Goal: Communication & Community: Answer question/provide support

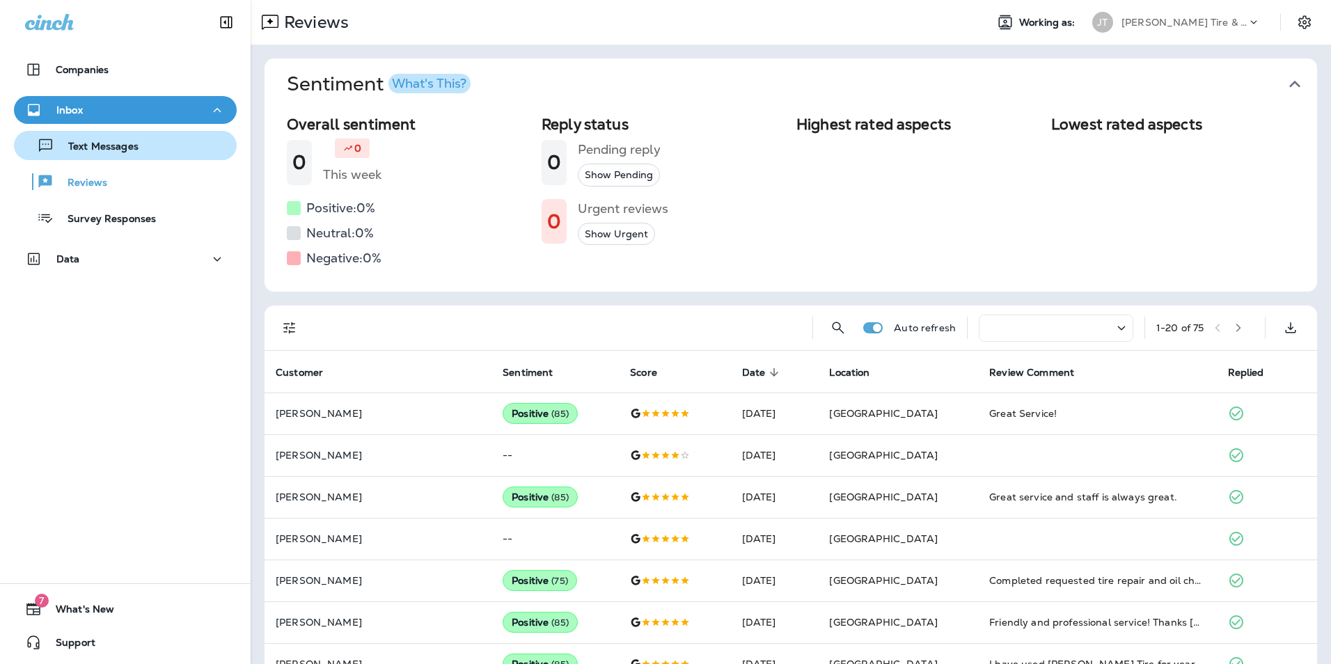
drag, startPoint x: 160, startPoint y: 136, endPoint x: 150, endPoint y: 132, distance: 11.2
click at [152, 134] on button "Text Messages" at bounding box center [125, 145] width 223 height 29
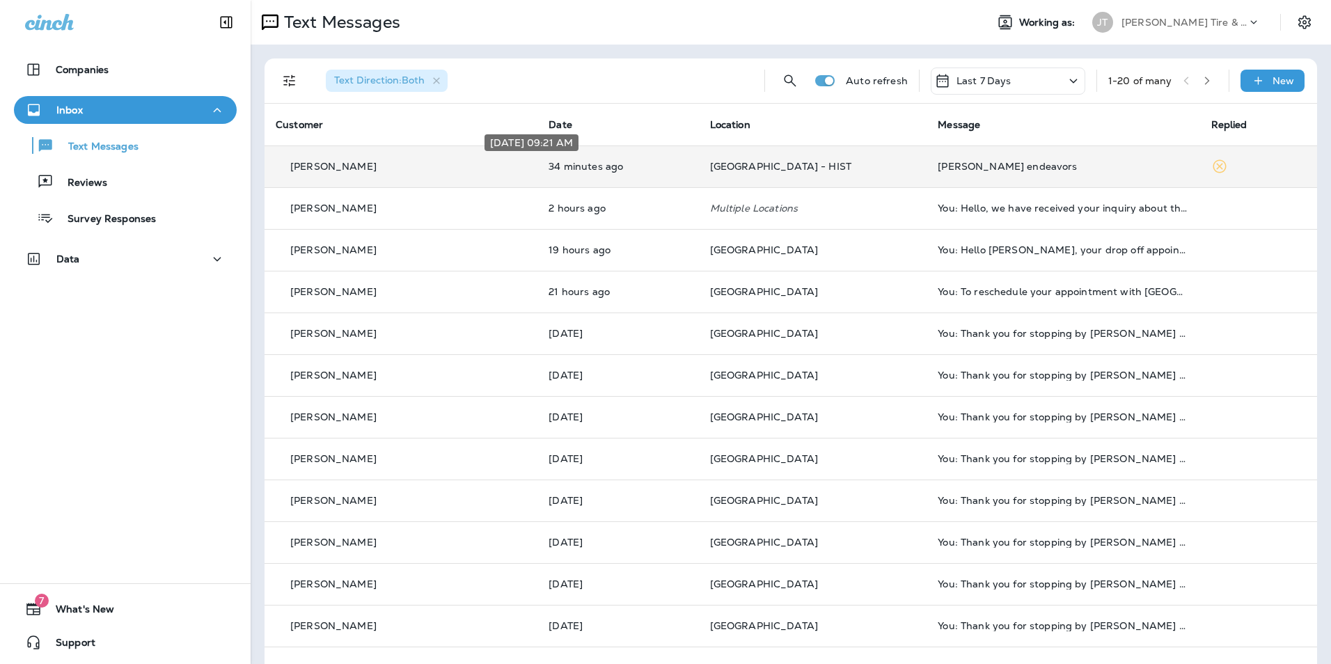
click at [594, 171] on p "34 minutes ago" at bounding box center [618, 166] width 139 height 11
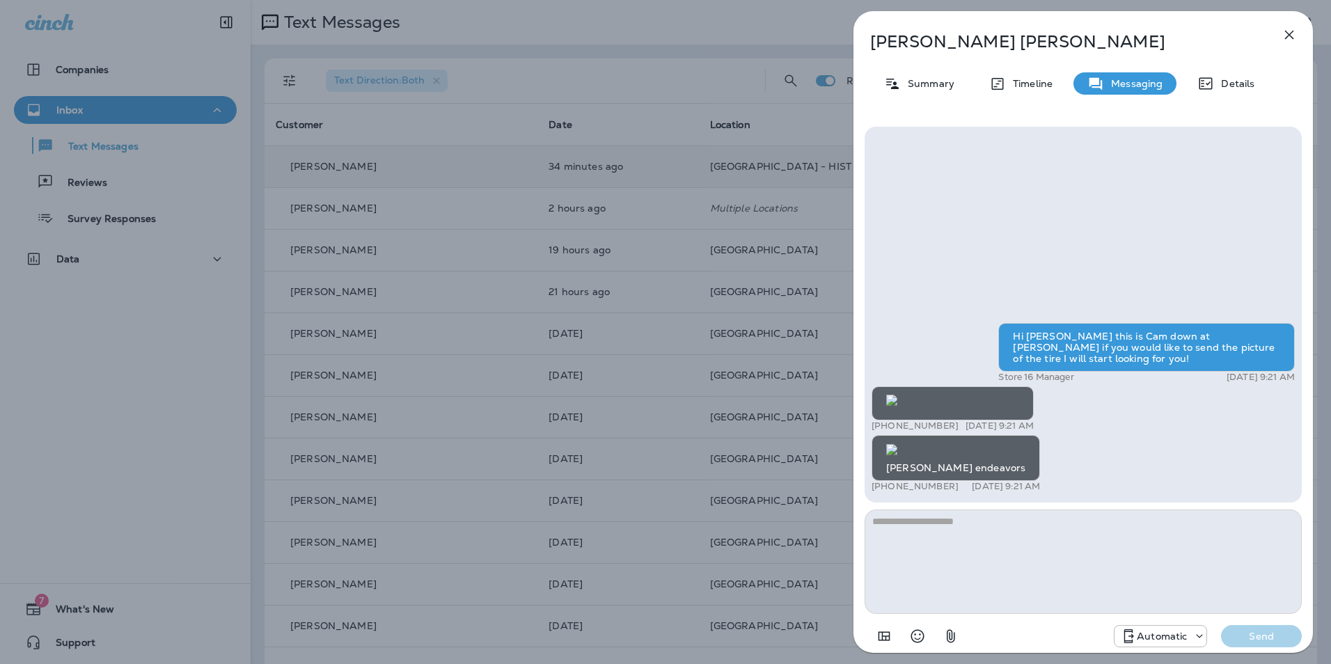
click at [1017, 549] on textarea at bounding box center [1083, 562] width 437 height 104
type textarea "*"
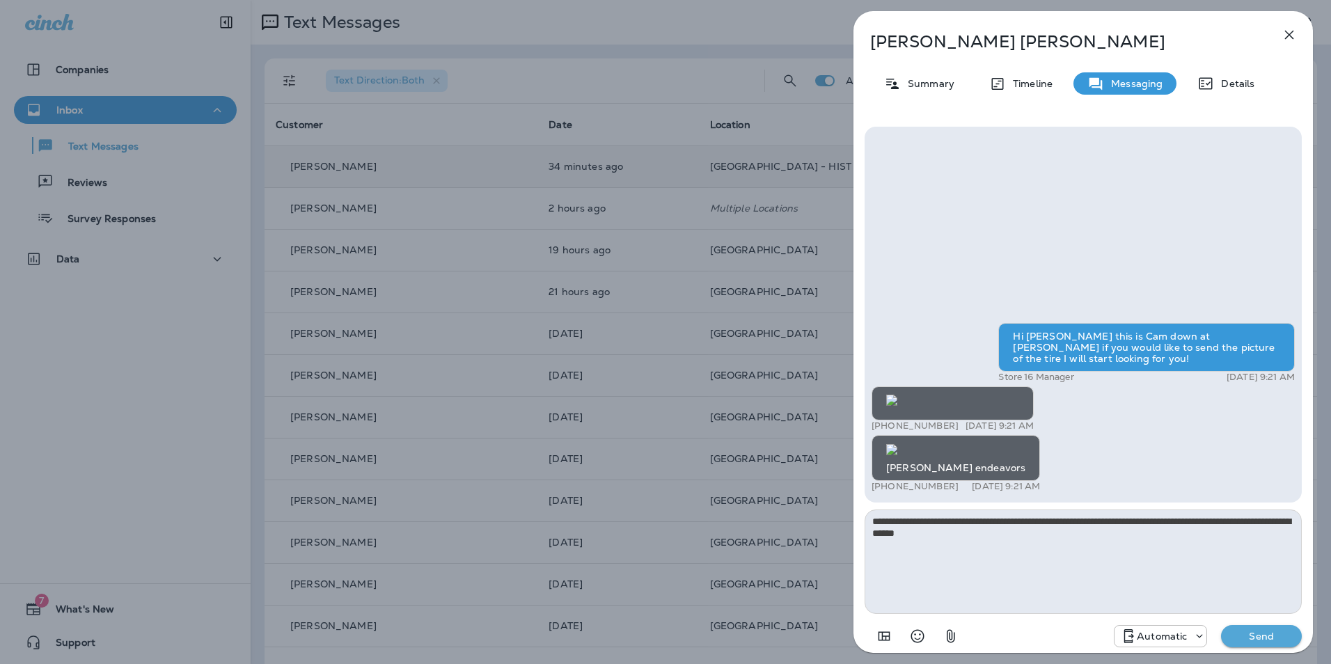
type textarea "**********"
click at [1250, 632] on p "Send" at bounding box center [1262, 636] width 58 height 13
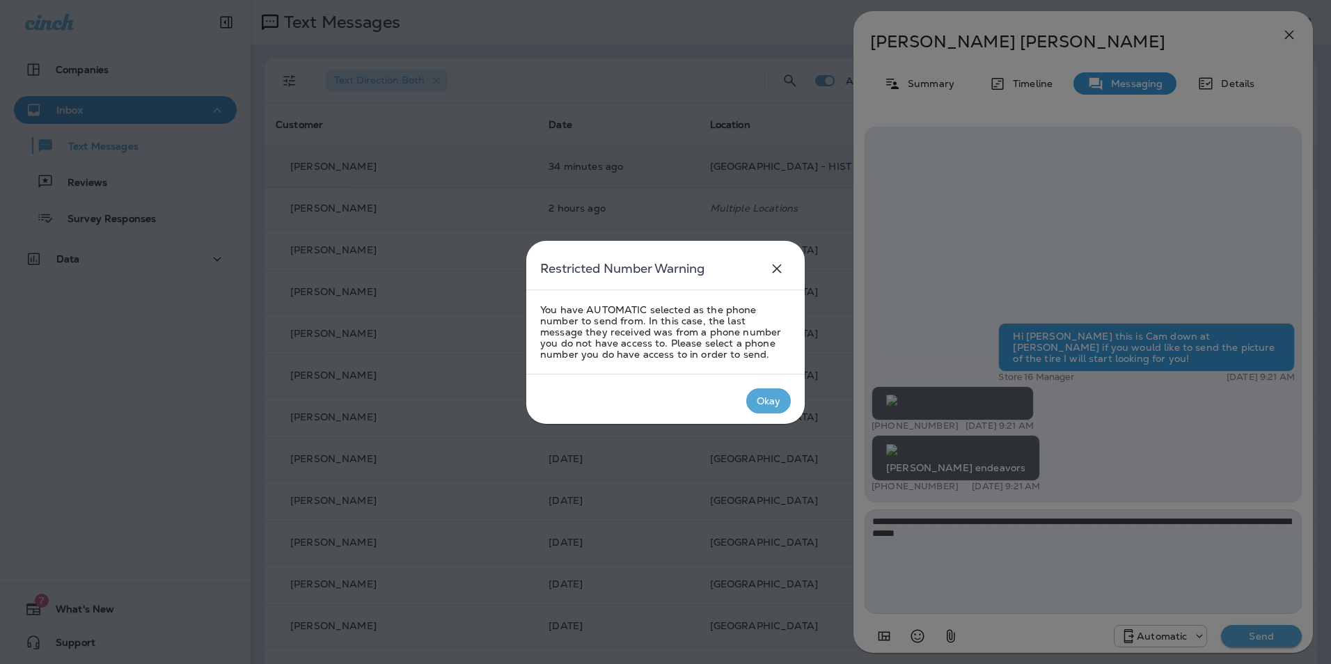
click at [760, 401] on div "Okay" at bounding box center [769, 401] width 24 height 11
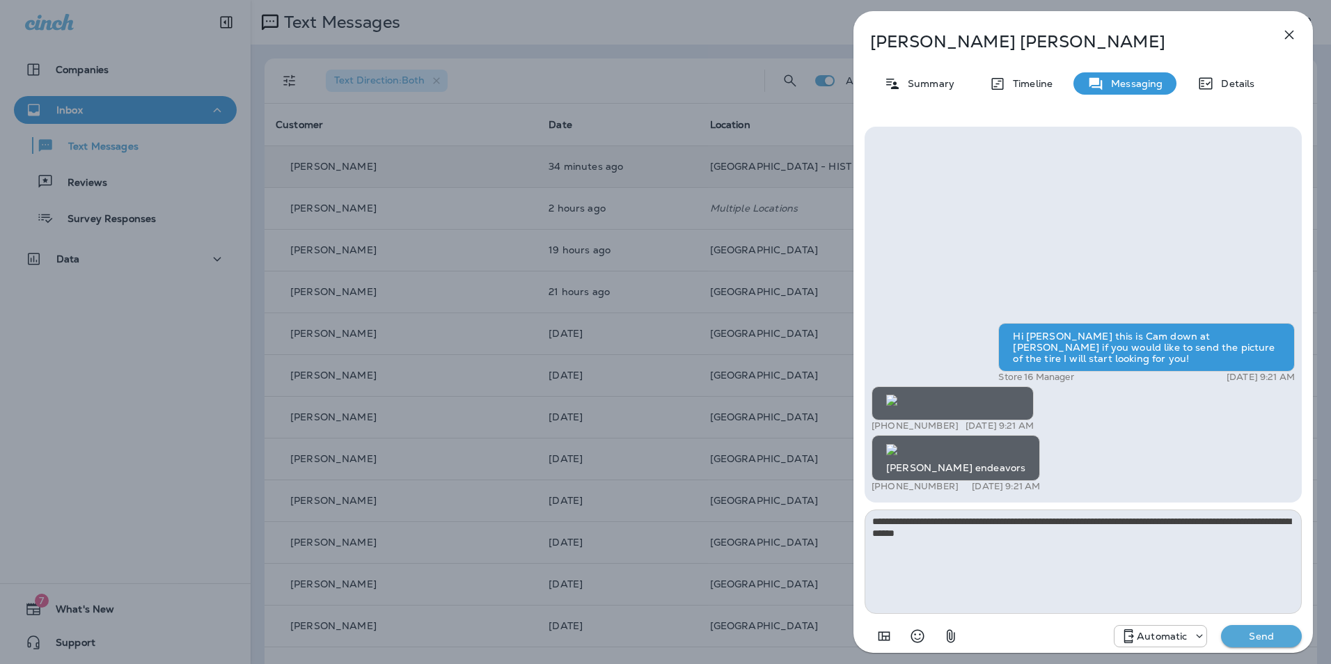
click at [1148, 639] on p "Automatic" at bounding box center [1162, 636] width 50 height 11
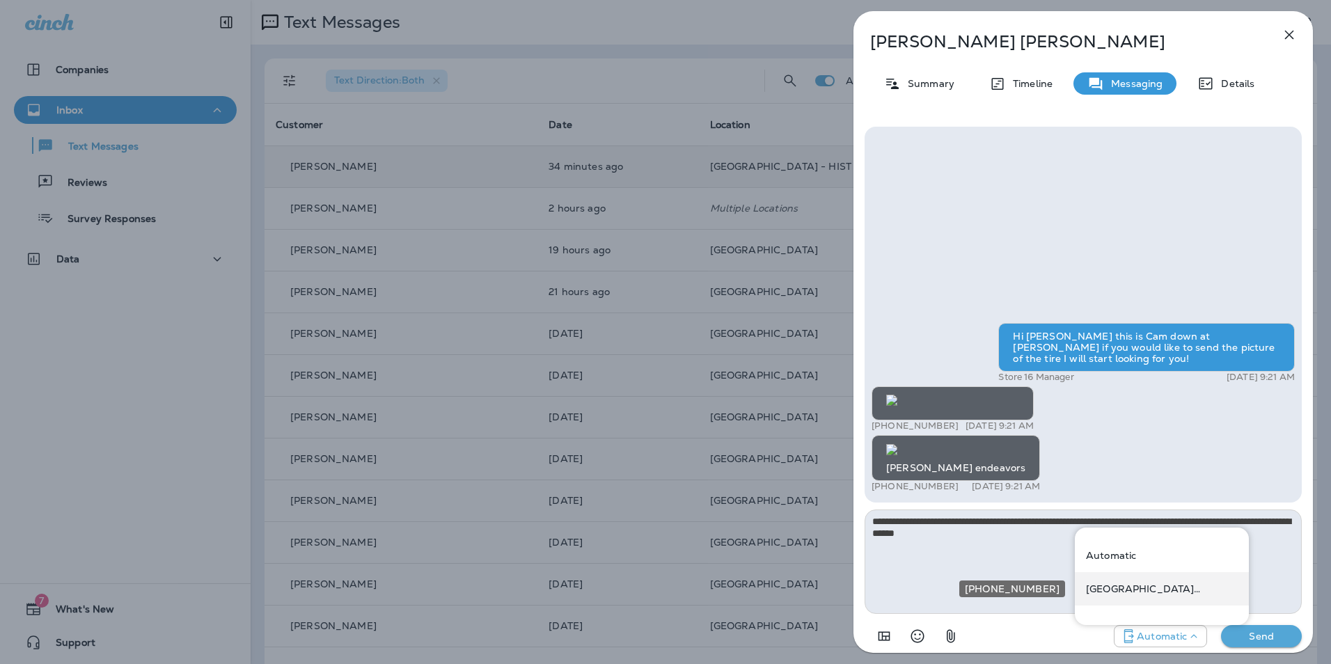
click at [1150, 599] on div "West Dodge Road (15737 WEST DODGE ROAD)" at bounding box center [1162, 588] width 174 height 33
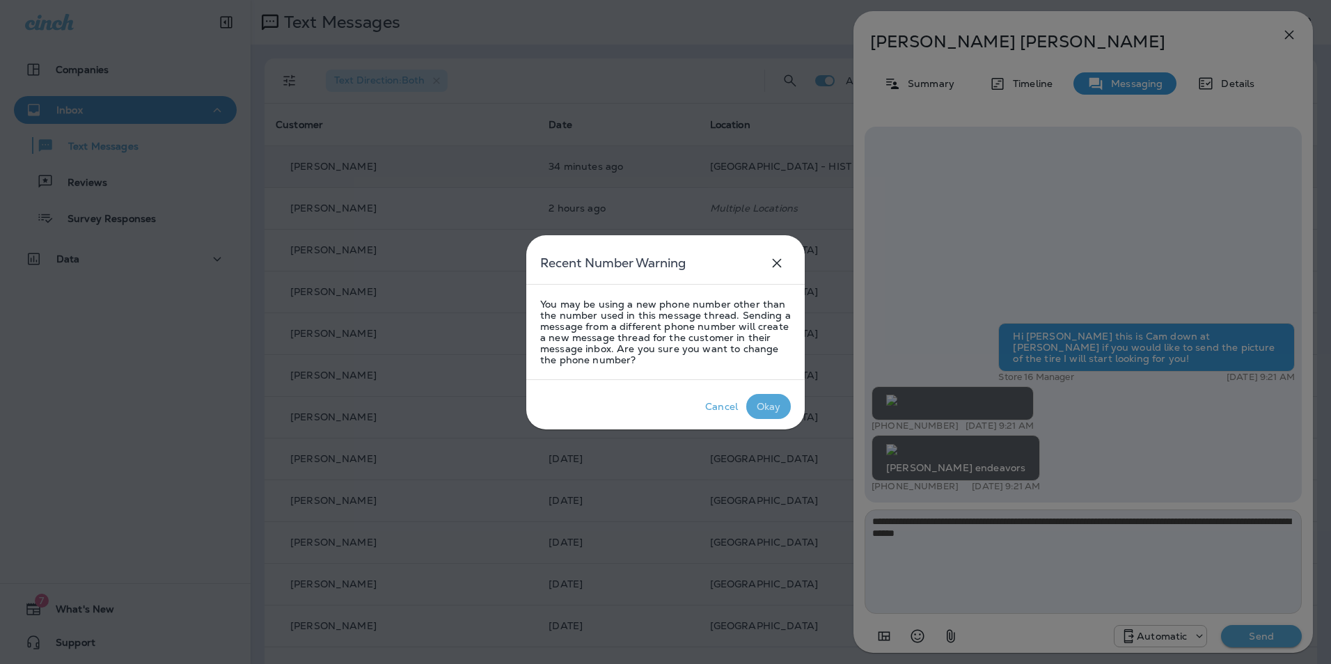
click at [757, 407] on div "Okay" at bounding box center [769, 406] width 24 height 11
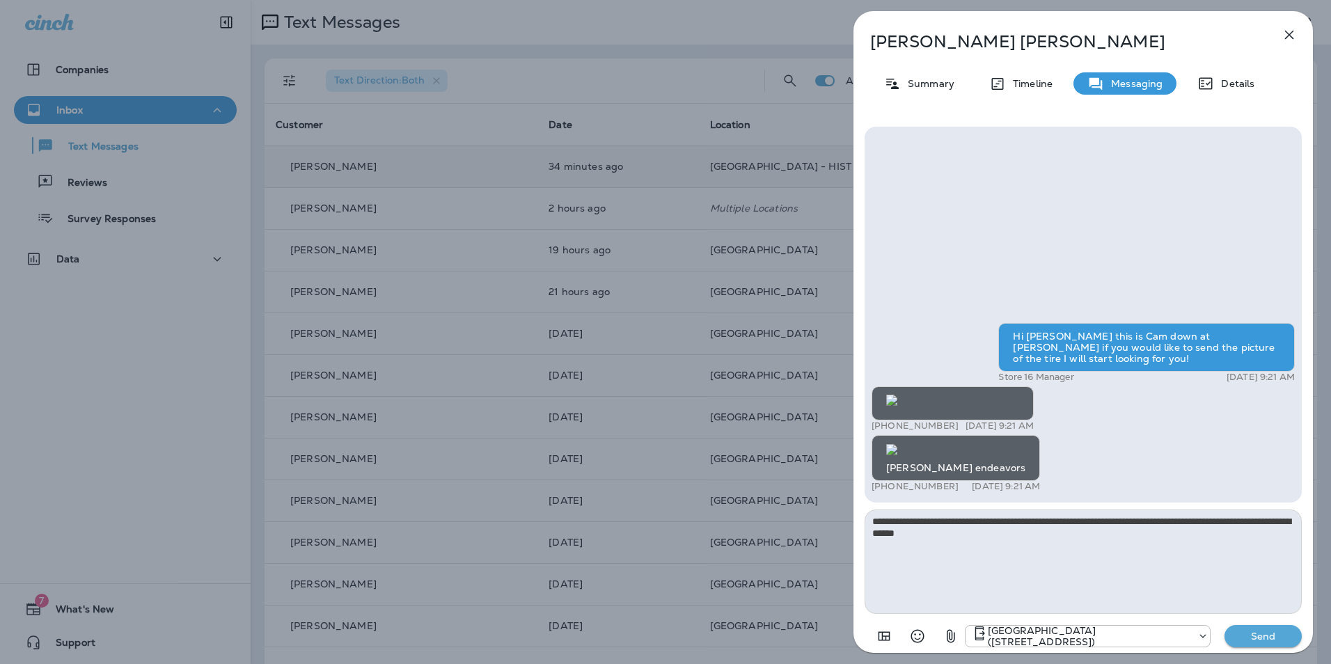
scroll to position [1, 0]
click at [1274, 634] on p "Send" at bounding box center [1264, 636] width 58 height 13
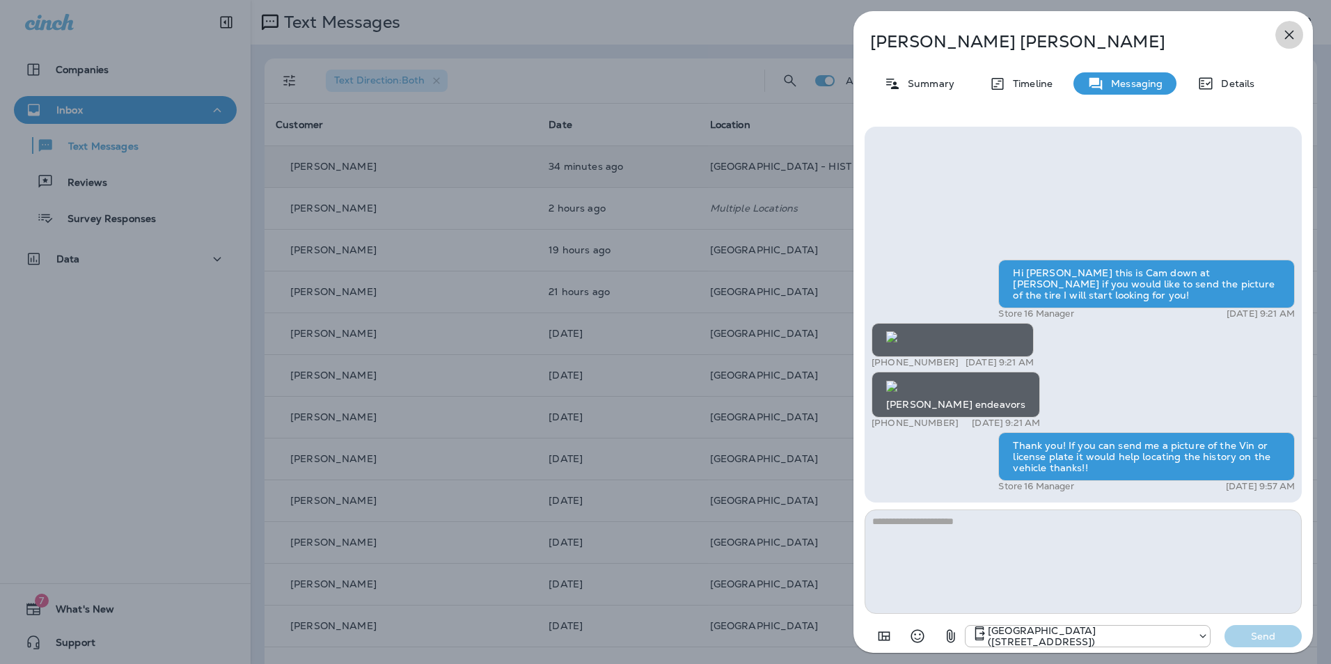
click at [1294, 29] on icon "button" at bounding box center [1289, 34] width 17 height 17
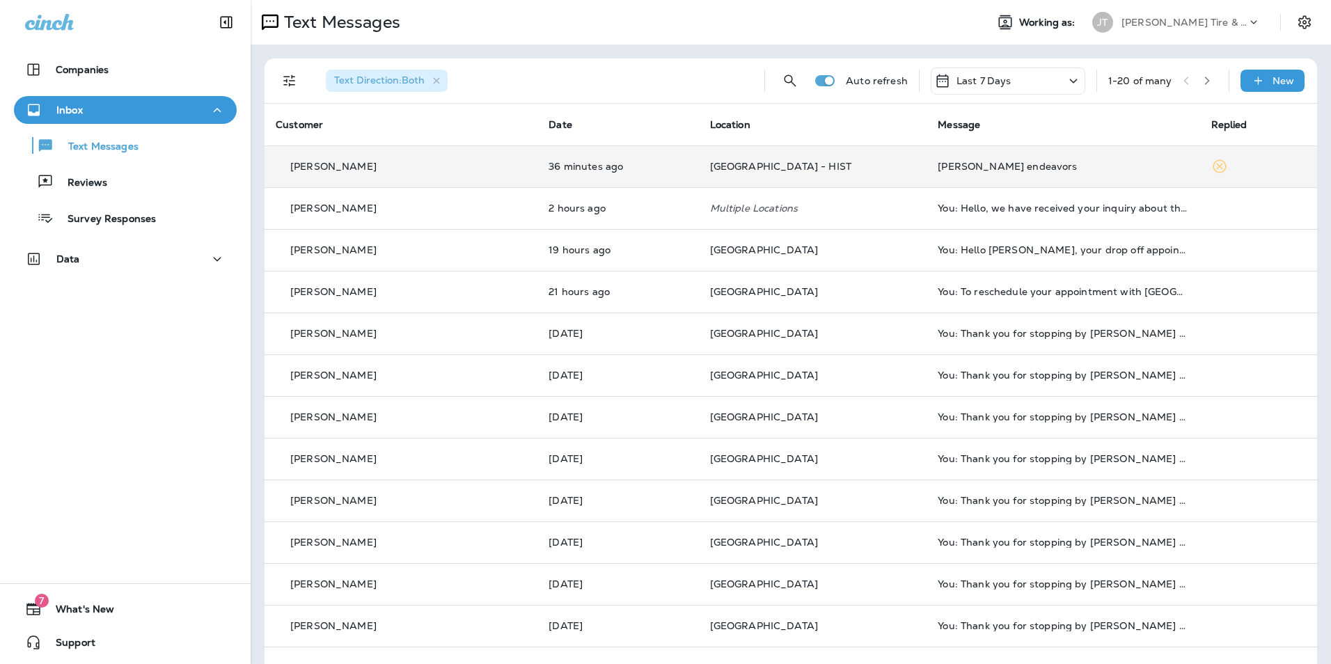
click at [802, 170] on p "West Dodge Road - HIST" at bounding box center [813, 166] width 206 height 11
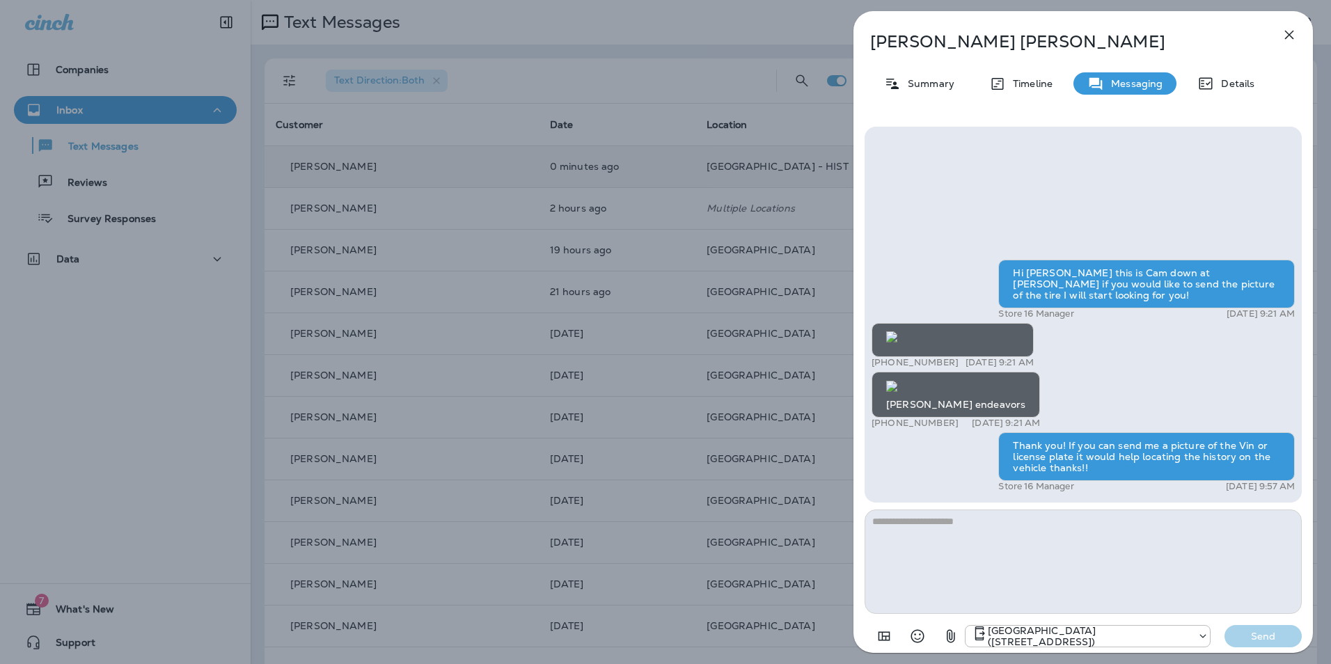
scroll to position [1, 0]
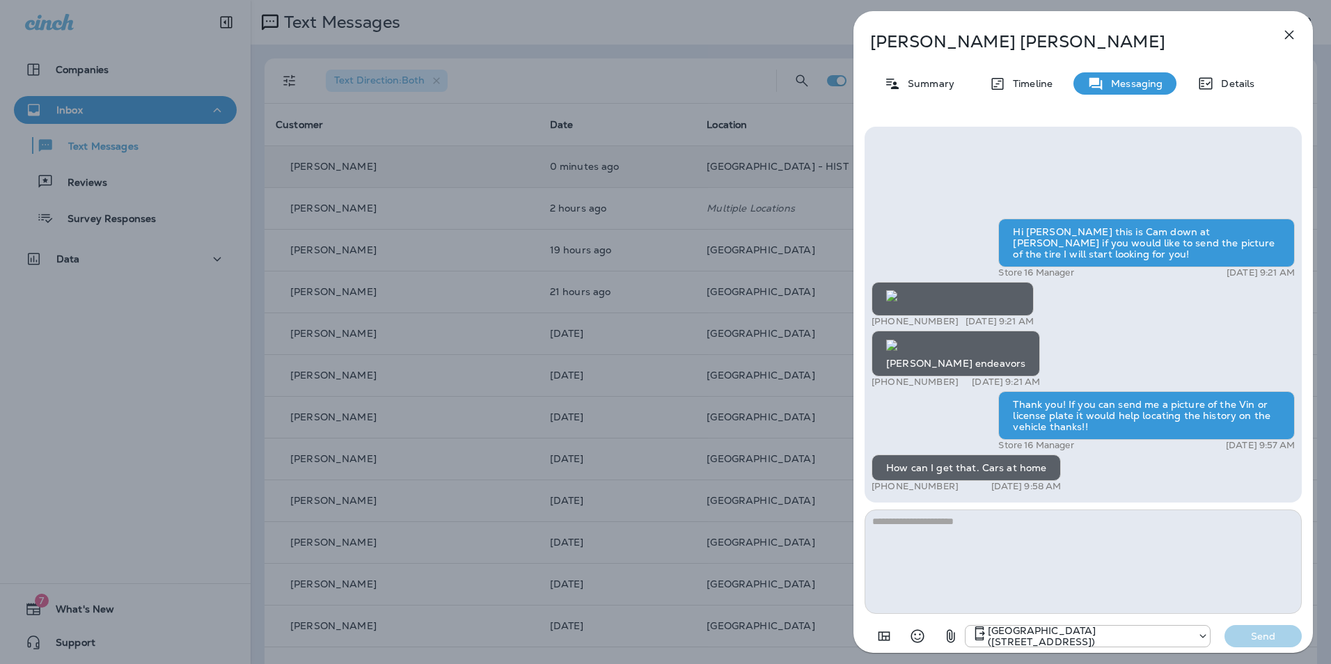
click at [976, 530] on textarea at bounding box center [1083, 562] width 437 height 104
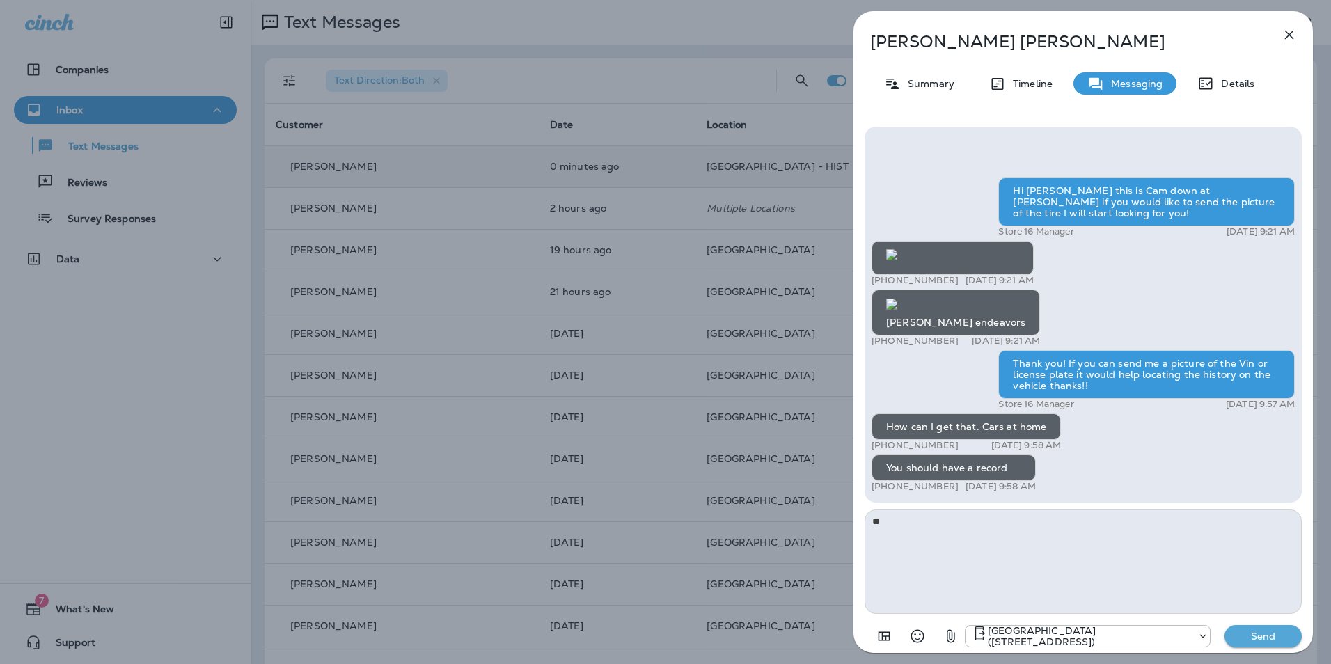
type textarea "*"
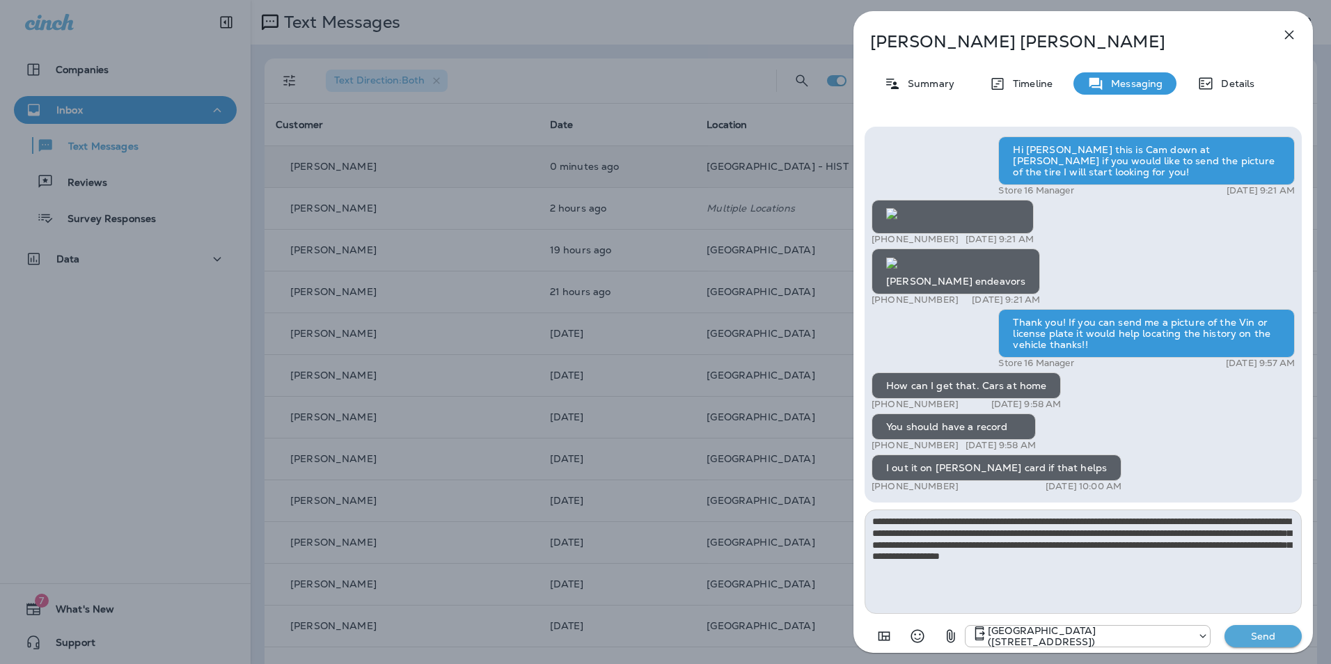
type textarea "**********"
click at [1260, 629] on button "Send" at bounding box center [1263, 636] width 77 height 22
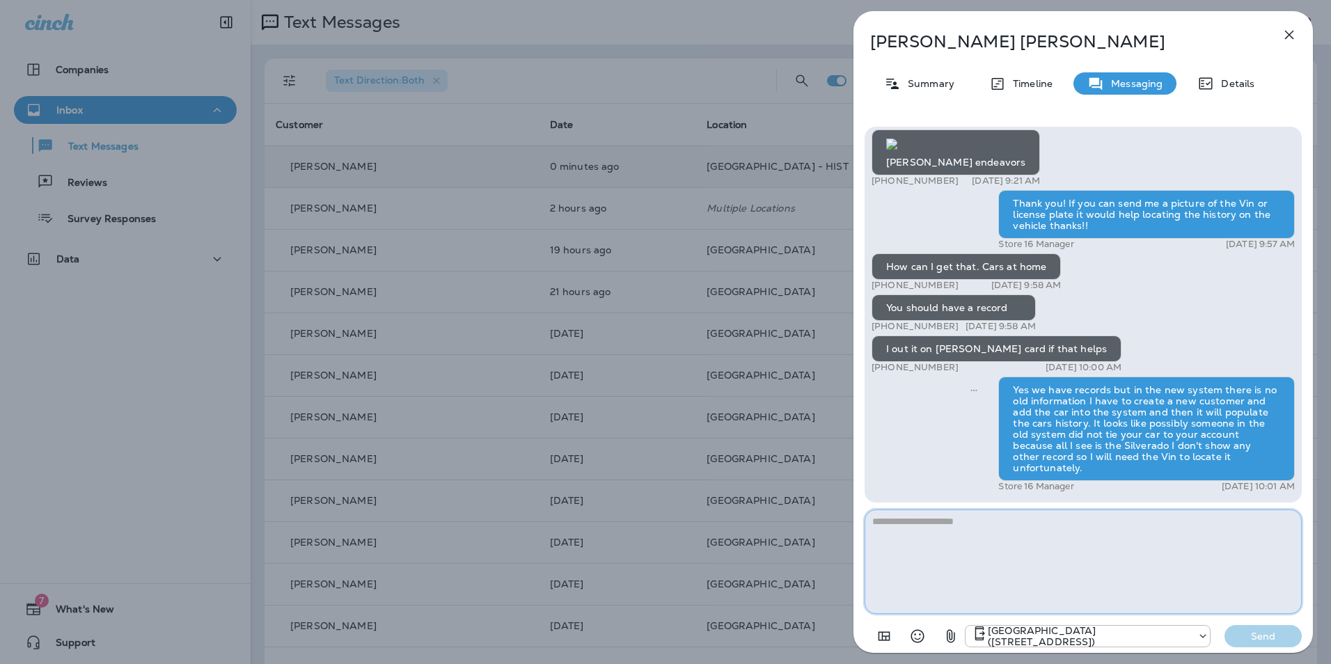
click at [1148, 561] on textarea at bounding box center [1083, 562] width 437 height 104
type textarea "*"
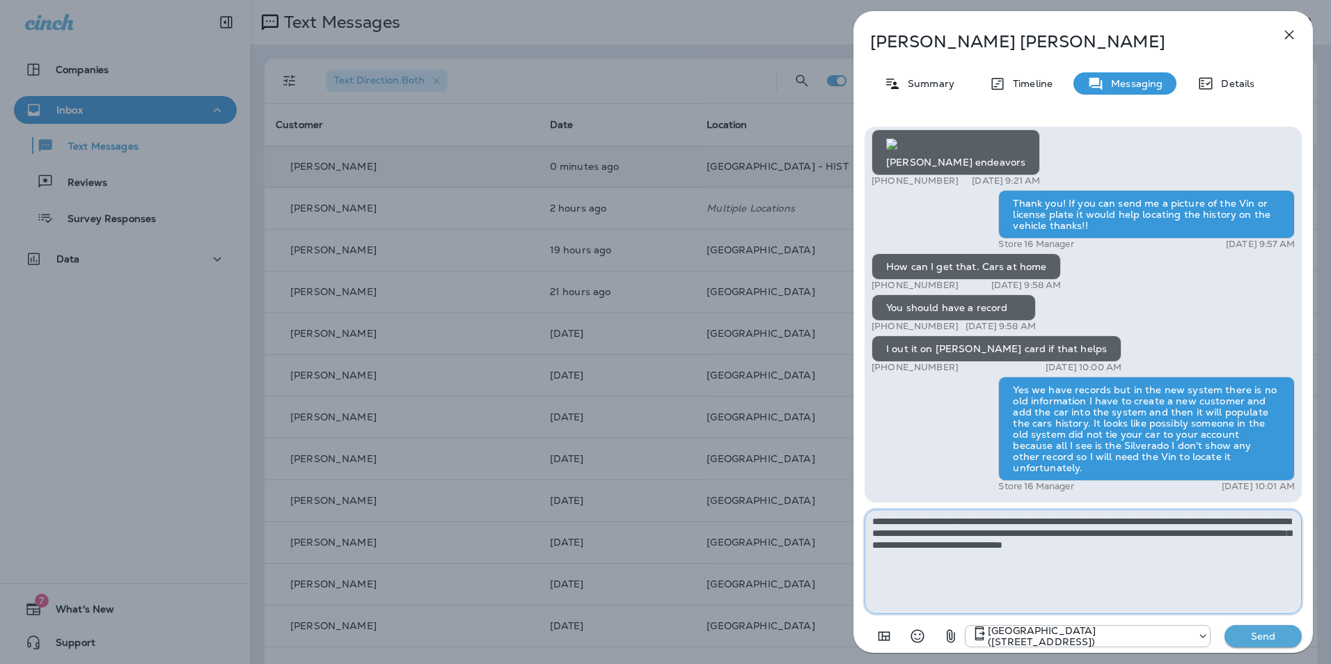
type textarea "**********"
click at [1253, 643] on button "Send" at bounding box center [1263, 636] width 77 height 22
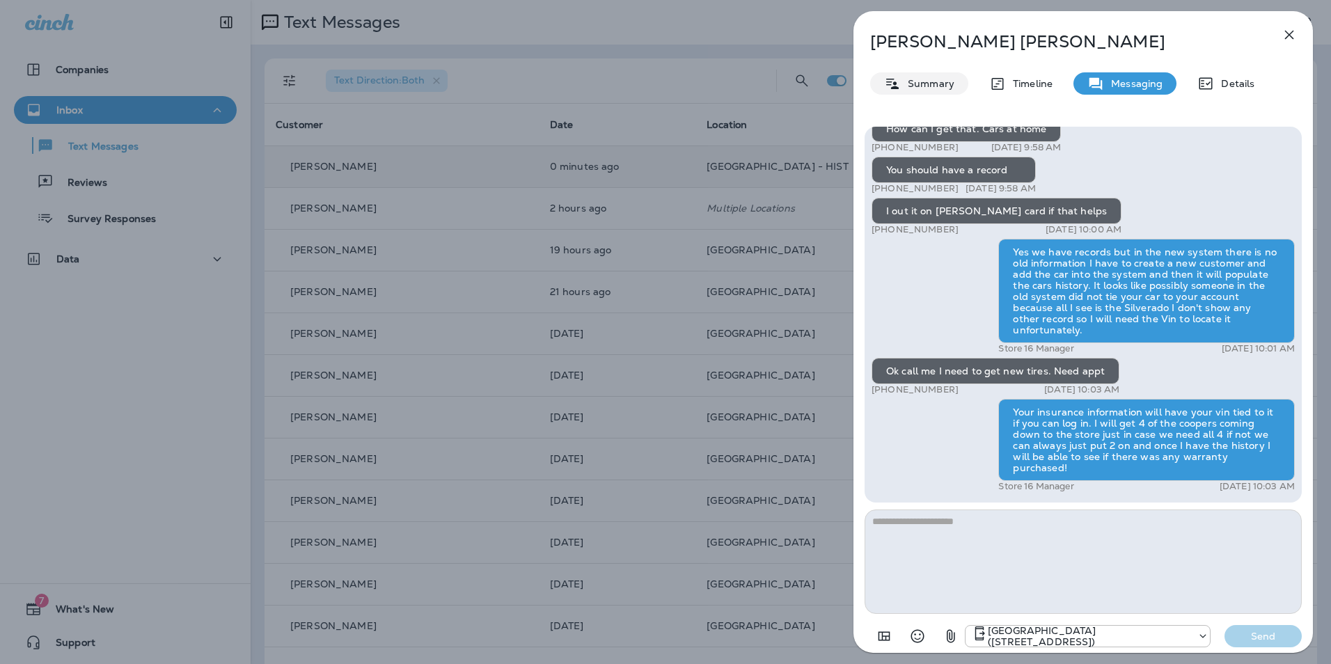
click at [921, 92] on div "Summary" at bounding box center [919, 83] width 98 height 22
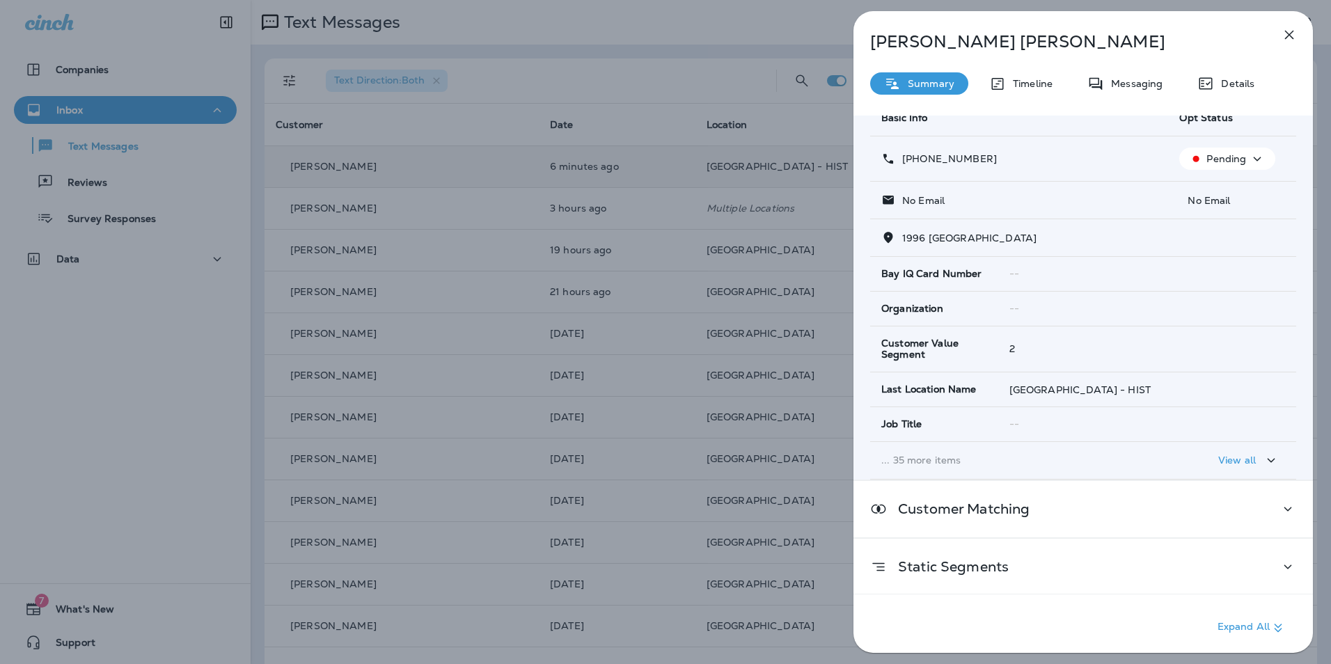
scroll to position [120, 0]
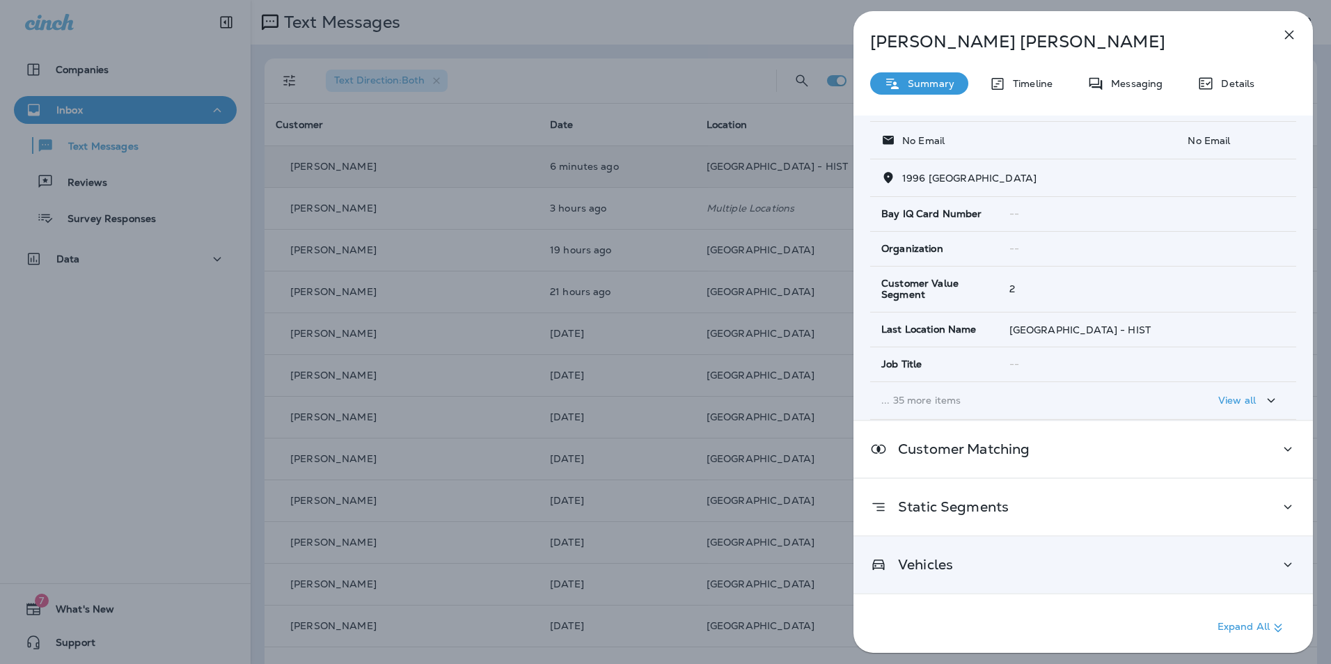
click at [1019, 564] on div "Vehicles" at bounding box center [1083, 564] width 426 height 17
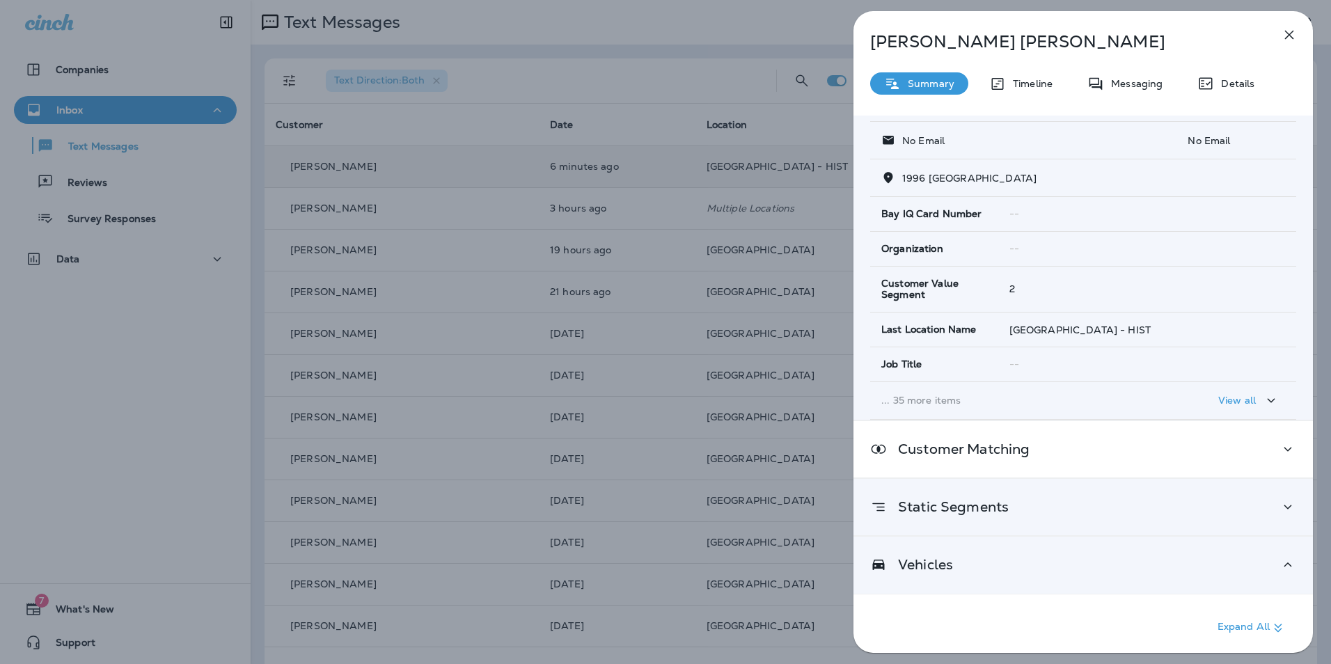
scroll to position [178, 0]
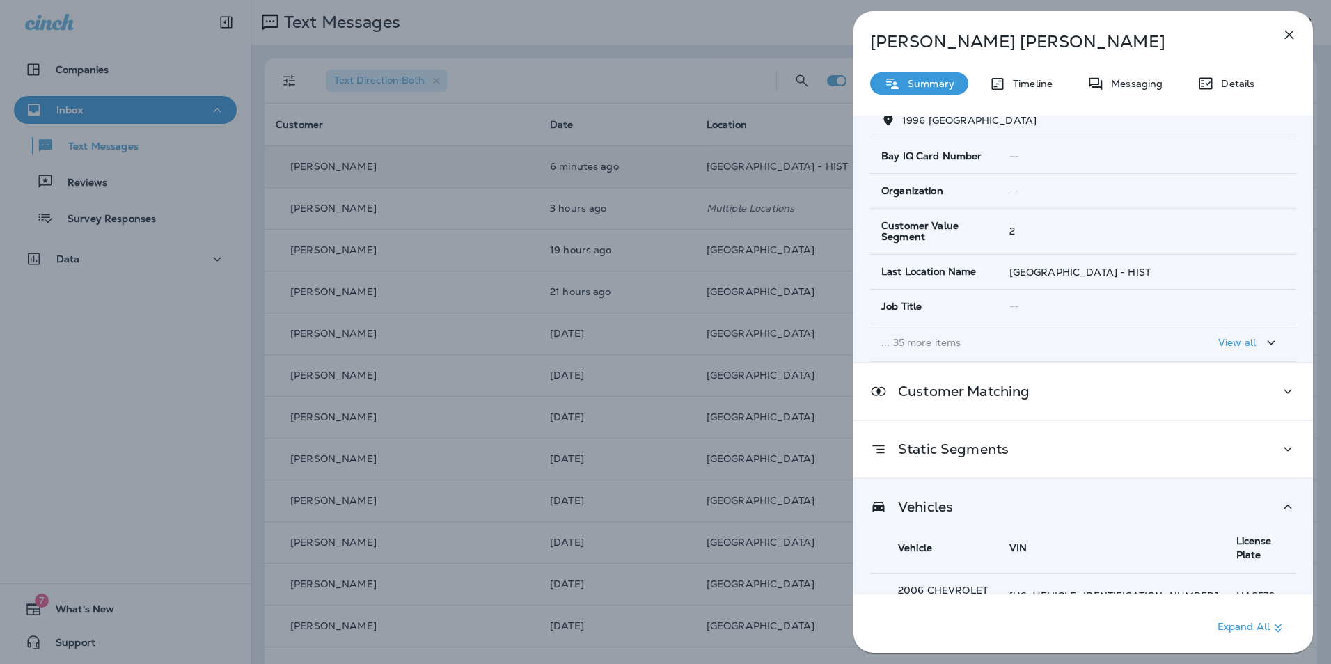
click at [939, 84] on p "Summary" at bounding box center [928, 83] width 54 height 11
click at [1037, 65] on div "James Pulscher Summary Timeline Messaging Details Customer Info Basic Info Opt …" at bounding box center [1084, 336] width 460 height 650
click at [1035, 86] on p "Timeline" at bounding box center [1029, 83] width 47 height 11
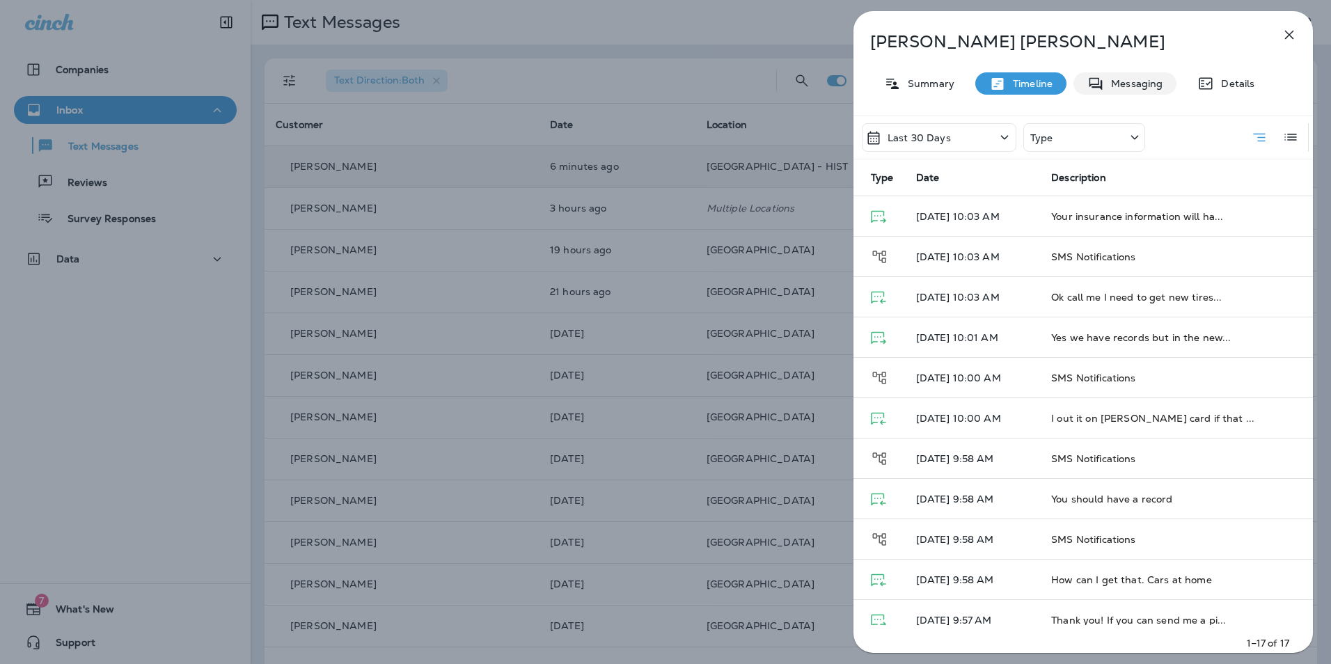
click at [1113, 81] on p "Messaging" at bounding box center [1133, 83] width 58 height 11
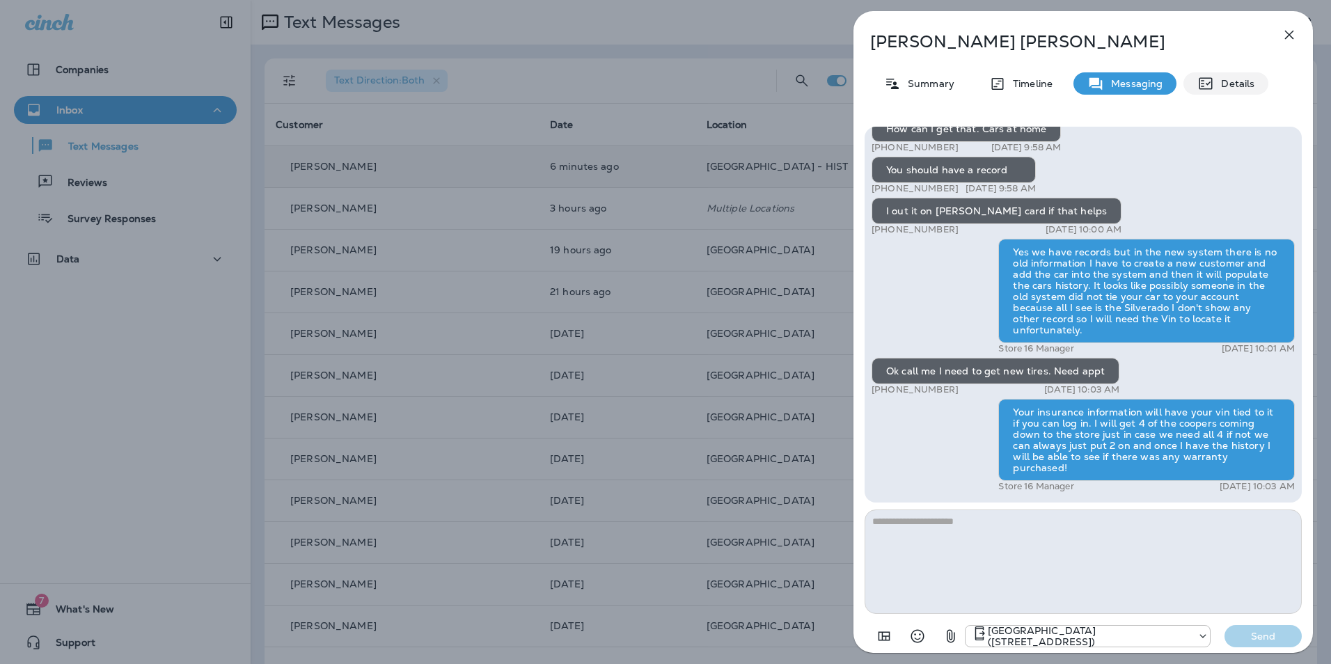
click at [1229, 90] on div "Details" at bounding box center [1226, 83] width 85 height 22
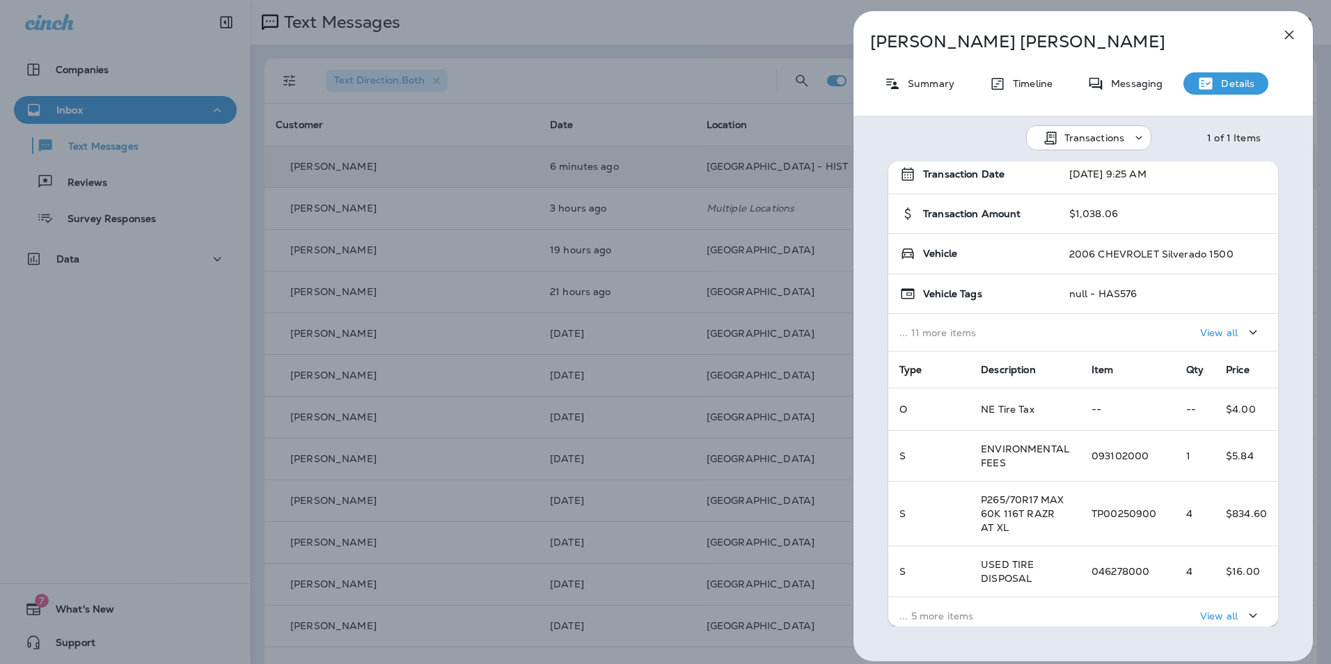
scroll to position [139, 0]
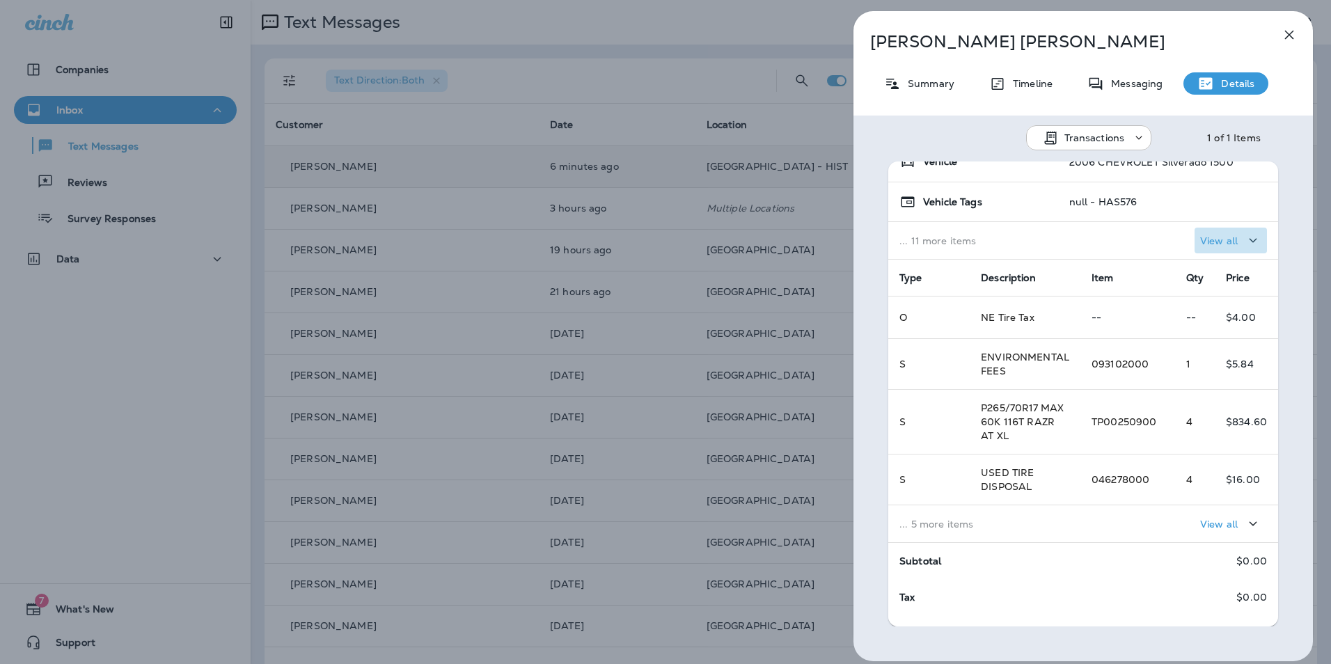
click at [1226, 237] on div "View all" at bounding box center [1230, 240] width 61 height 17
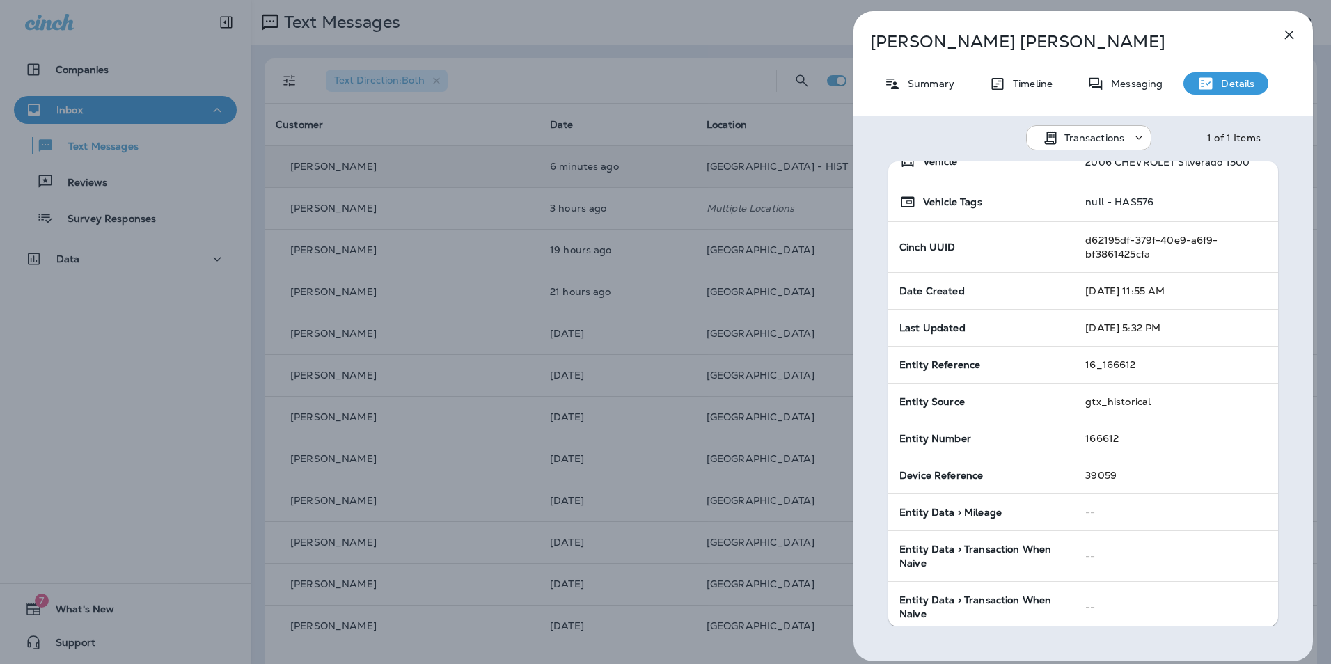
scroll to position [0, 0]
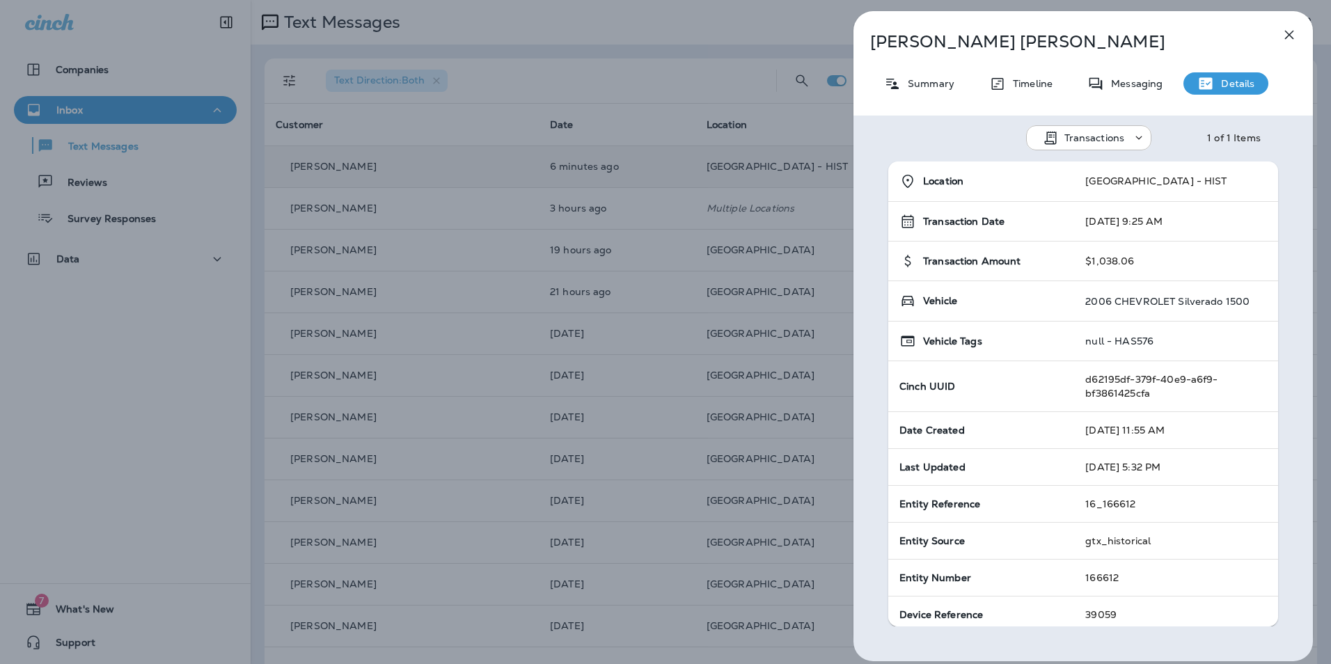
click at [1297, 35] on icon "button" at bounding box center [1289, 34] width 17 height 17
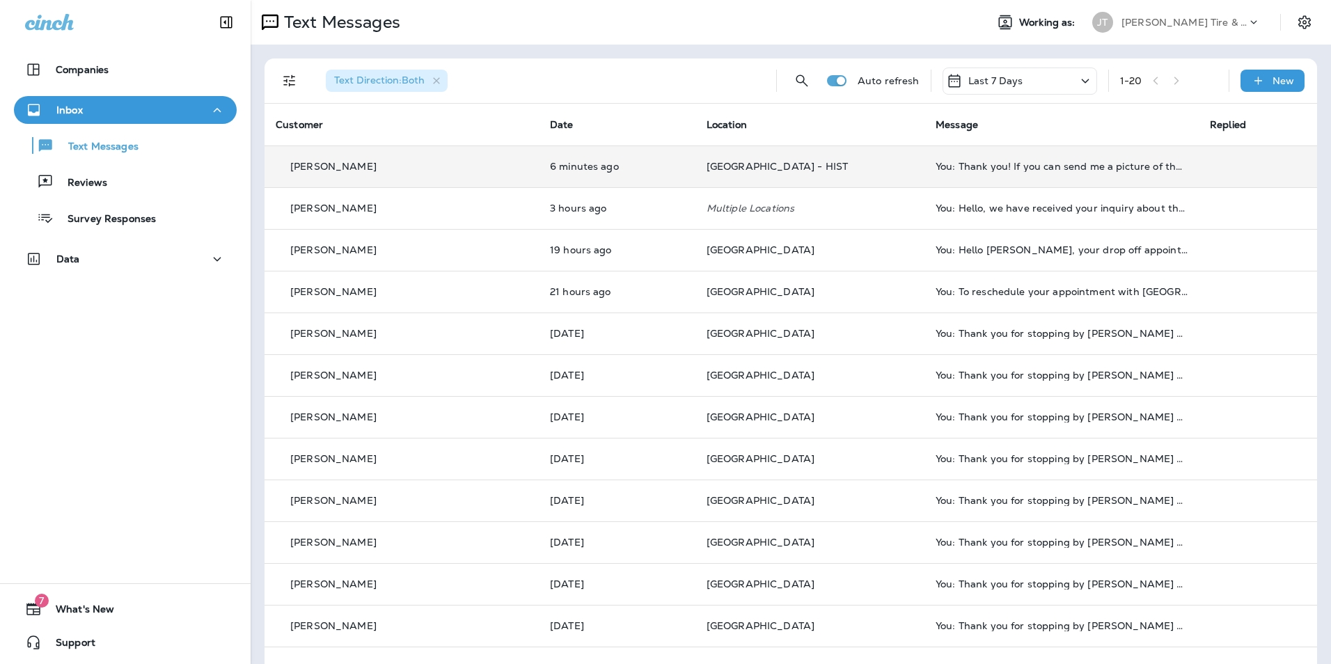
click at [936, 169] on div "You: Thank you! If you can send me a picture of the Vin or license plate it wou…" at bounding box center [1062, 166] width 252 height 11
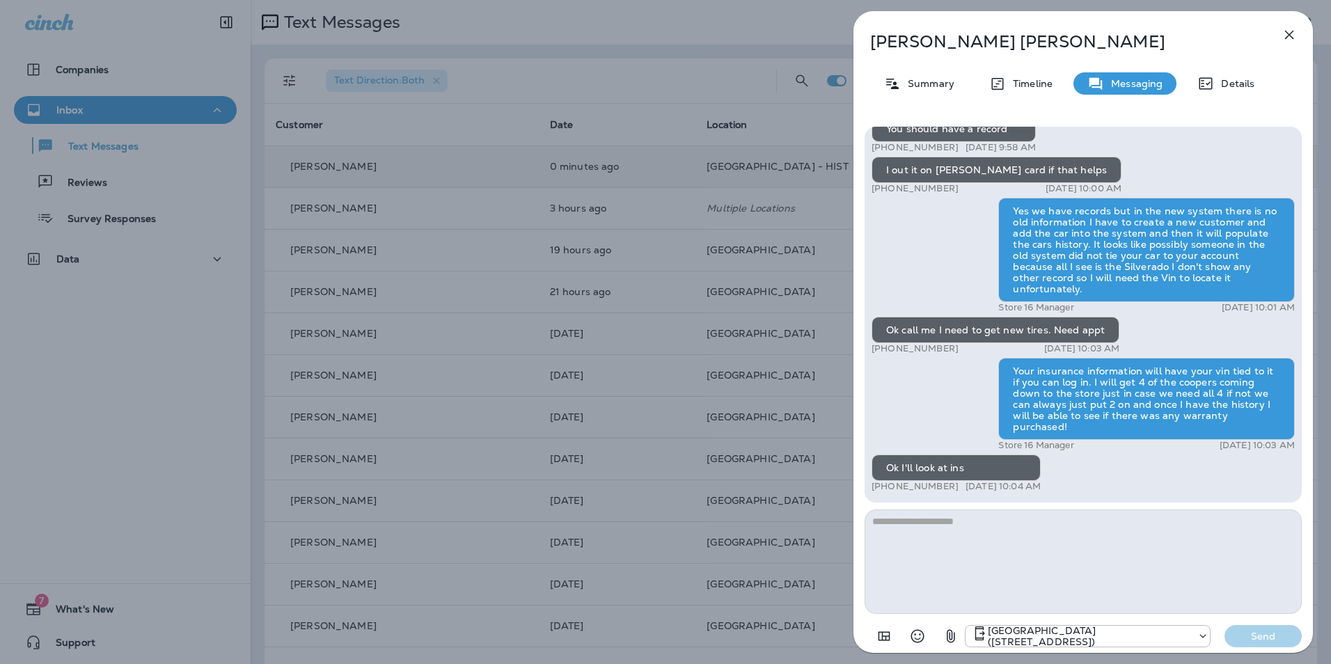
click at [1290, 35] on icon "button" at bounding box center [1289, 35] width 9 height 9
